Goal: Task Accomplishment & Management: Complete application form

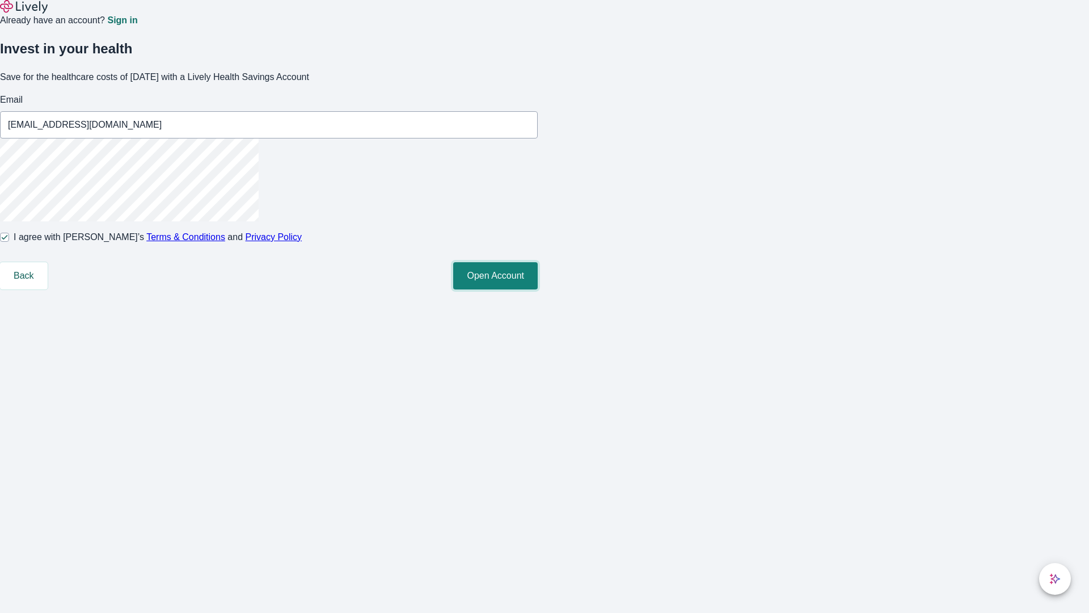
click at [538, 289] on button "Open Account" at bounding box center [495, 275] width 85 height 27
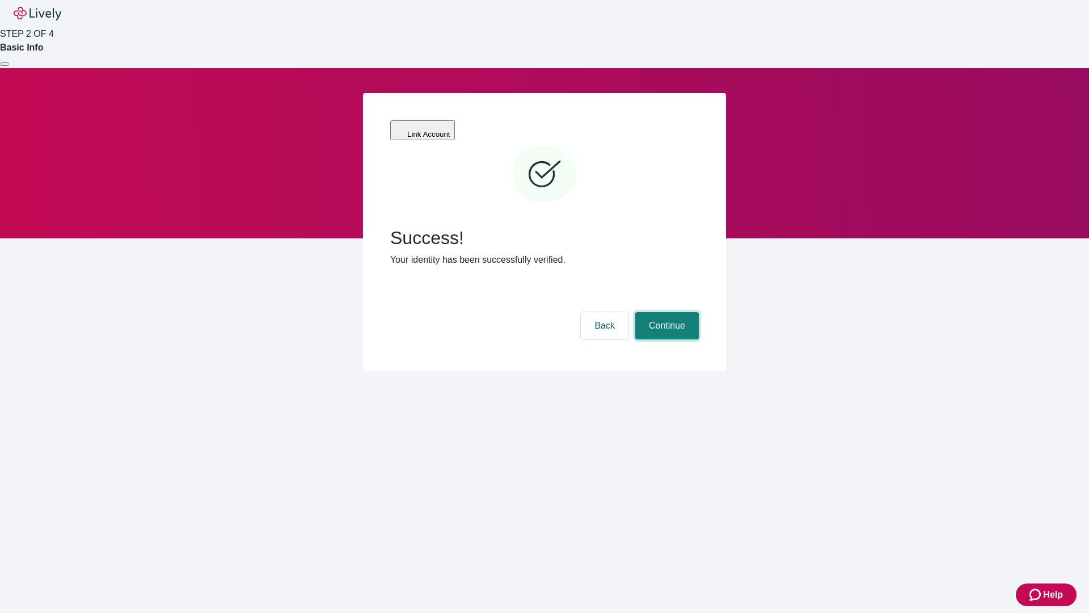
click at [666, 312] on button "Continue" at bounding box center [668, 325] width 64 height 27
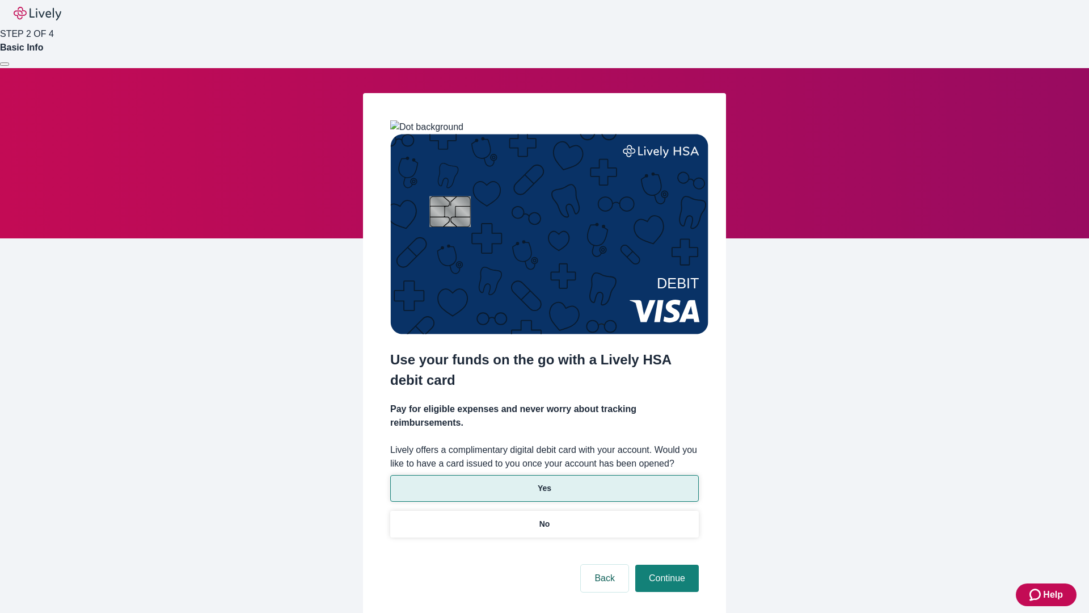
click at [544, 482] on p "Yes" at bounding box center [545, 488] width 14 height 12
click at [666, 565] on button "Continue" at bounding box center [668, 578] width 64 height 27
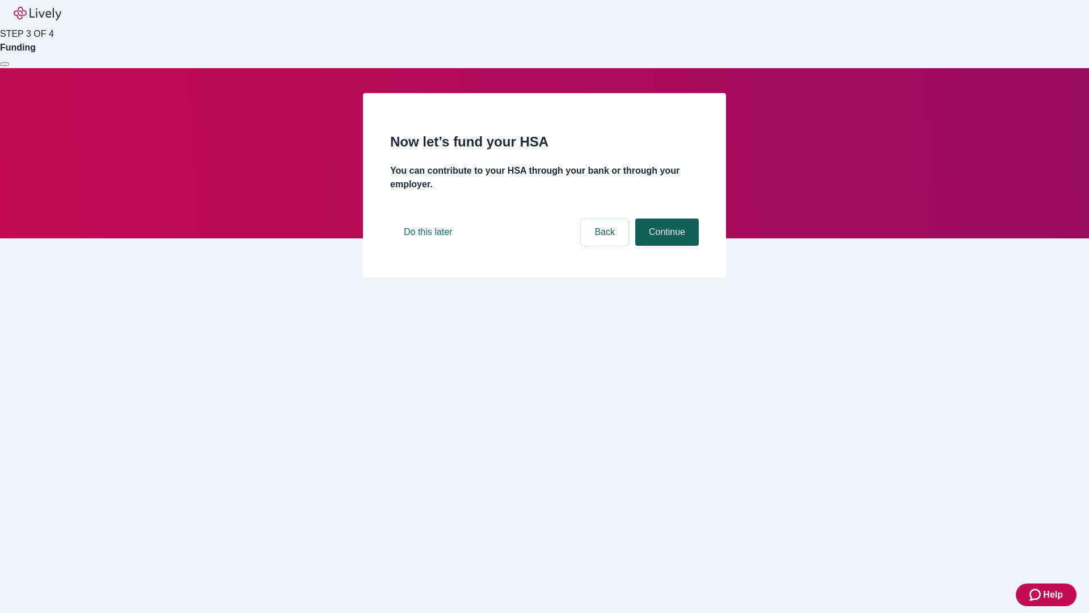
click at [666, 246] on button "Continue" at bounding box center [668, 231] width 64 height 27
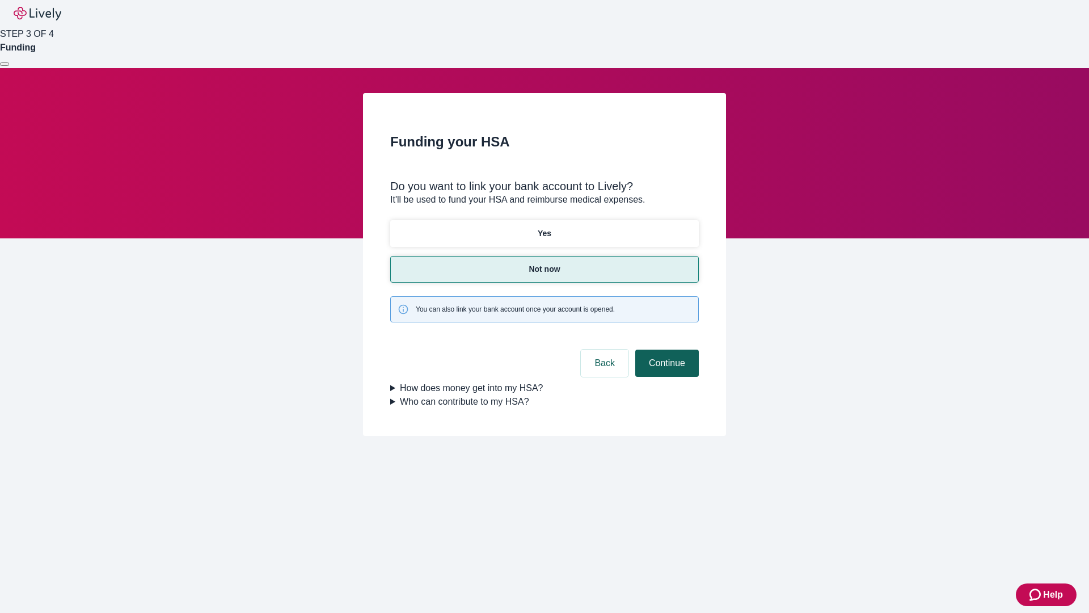
click at [666, 350] on button "Continue" at bounding box center [668, 363] width 64 height 27
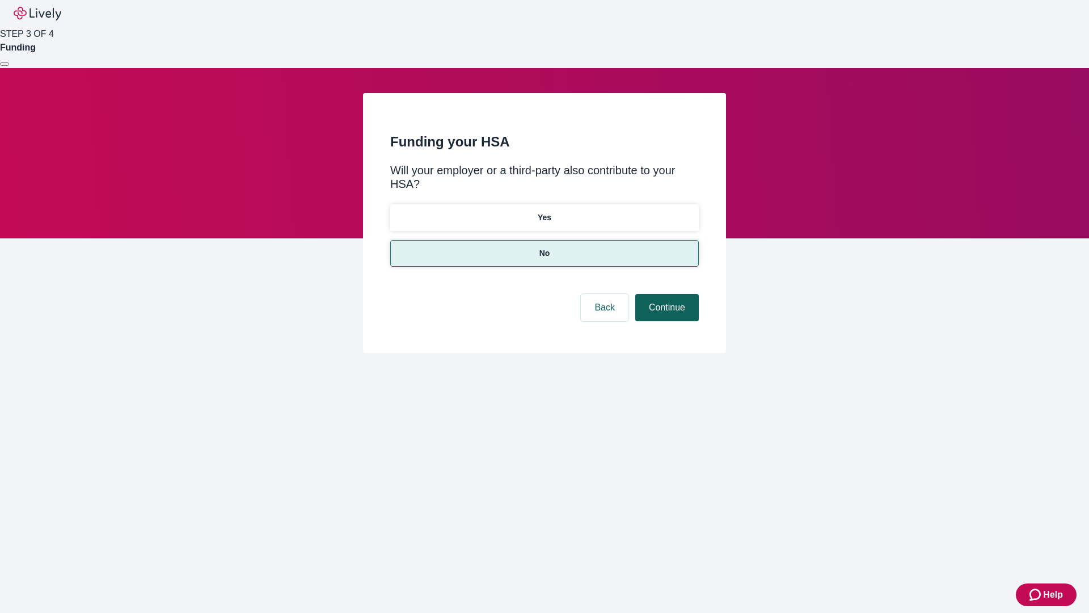
click at [666, 294] on button "Continue" at bounding box center [668, 307] width 64 height 27
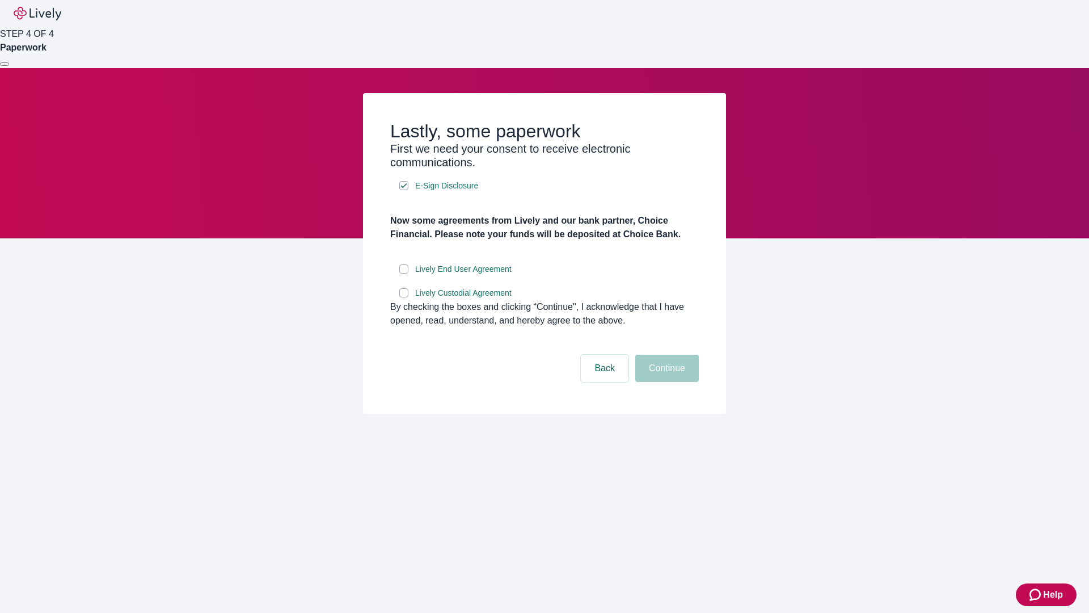
click at [404, 273] on input "Lively End User Agreement" at bounding box center [403, 268] width 9 height 9
checkbox input "true"
click at [404, 297] on input "Lively Custodial Agreement" at bounding box center [403, 292] width 9 height 9
checkbox input "true"
click at [666, 382] on button "Continue" at bounding box center [668, 368] width 64 height 27
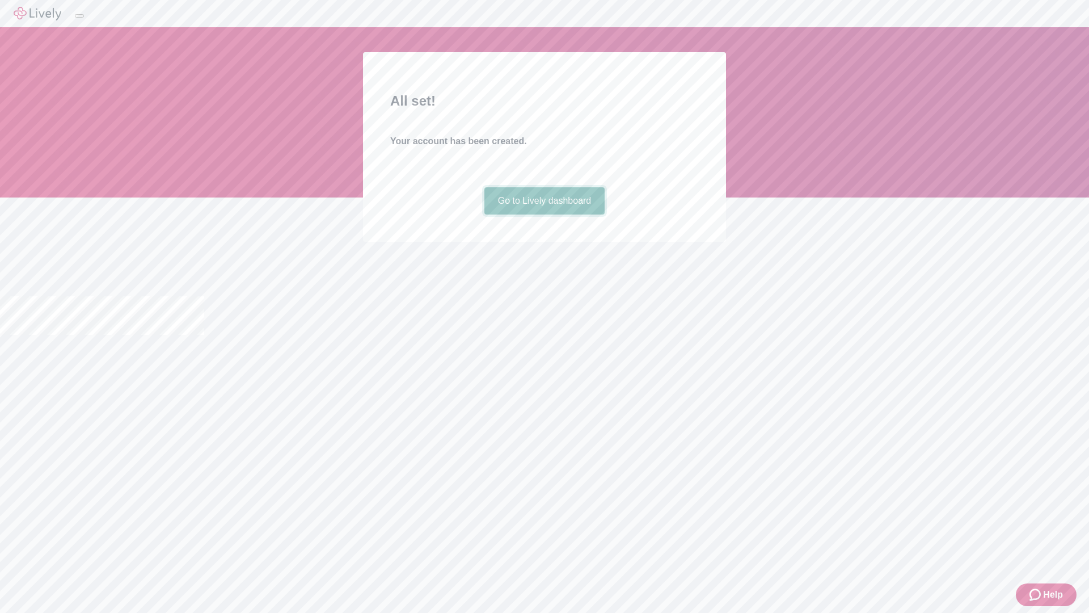
click at [544, 214] on link "Go to Lively dashboard" at bounding box center [545, 200] width 121 height 27
